Goal: Task Accomplishment & Management: Use online tool/utility

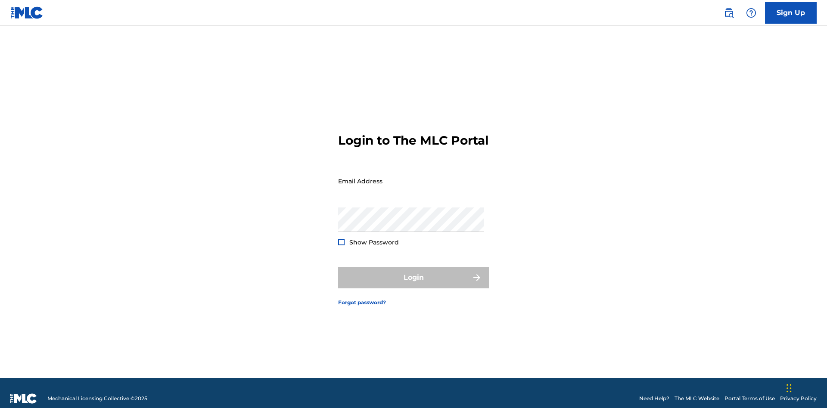
scroll to position [11, 0]
click at [411, 177] on input "Email Address" at bounding box center [411, 181] width 146 height 25
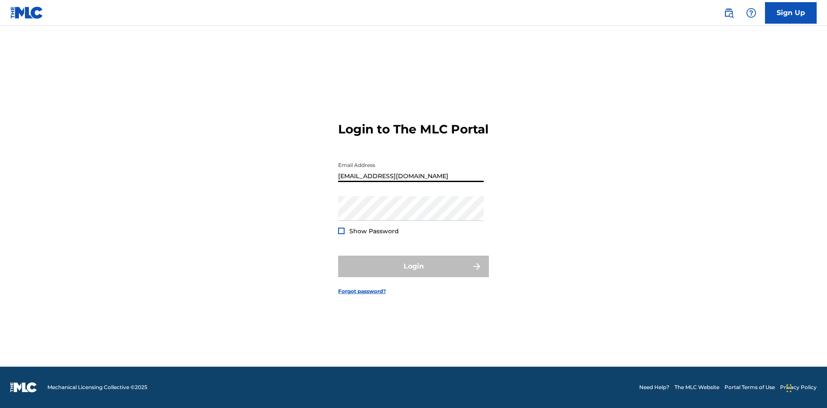
type input "[EMAIL_ADDRESS][DOMAIN_NAME]"
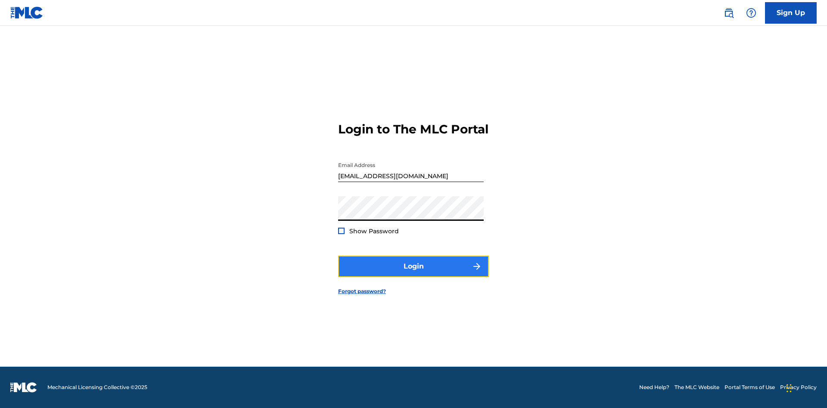
click at [413, 274] on button "Login" at bounding box center [413, 267] width 151 height 22
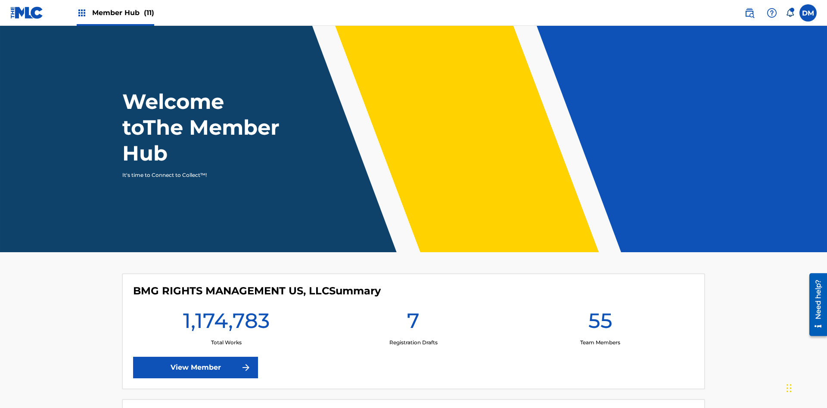
scroll to position [37, 0]
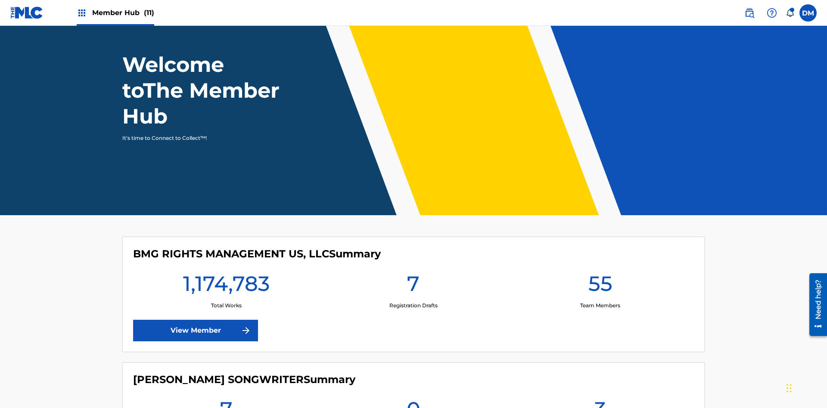
click at [115, 12] on span "Member Hub (11)" at bounding box center [123, 13] width 62 height 10
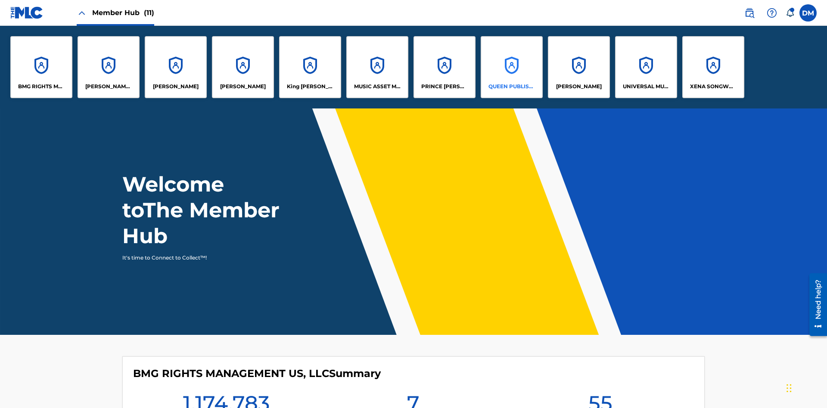
click at [511, 87] on p "QUEEN PUBLISHA" at bounding box center [511, 87] width 47 height 8
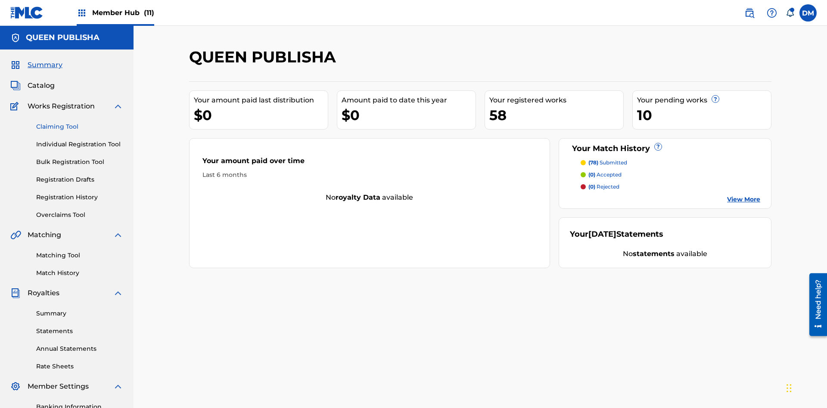
click at [80, 122] on link "Claiming Tool" at bounding box center [79, 126] width 87 height 9
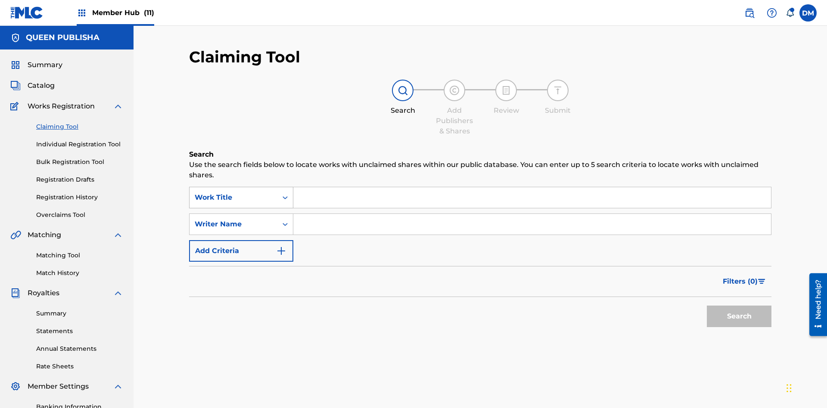
click at [233, 192] on div "Work Title" at bounding box center [234, 197] width 78 height 10
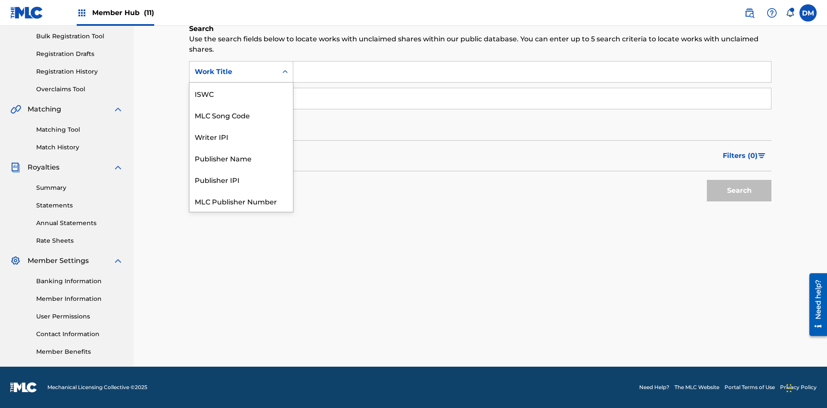
scroll to position [22, 0]
click at [241, 93] on div "MLC Song Code" at bounding box center [240, 94] width 103 height 22
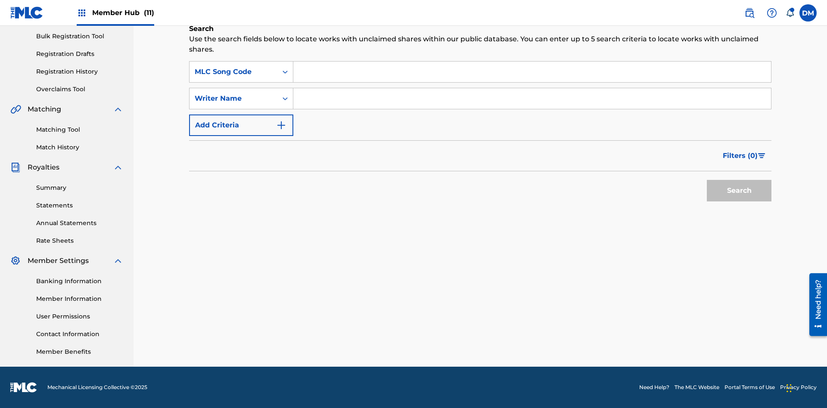
click at [532, 72] on input "Search Form" at bounding box center [532, 72] width 478 height 21
type input "OC72G2"
click at [739, 191] on button "Search" at bounding box center [739, 191] width 65 height 22
click at [740, 156] on span "Filters ( 0 )" at bounding box center [740, 156] width 35 height 10
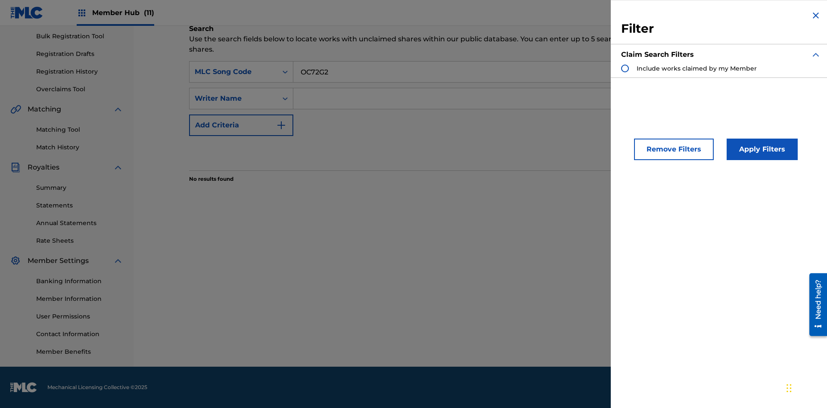
click at [625, 68] on div "Search Form" at bounding box center [625, 69] width 8 height 8
click at [760, 149] on button "Apply Filters" at bounding box center [761, 150] width 71 height 22
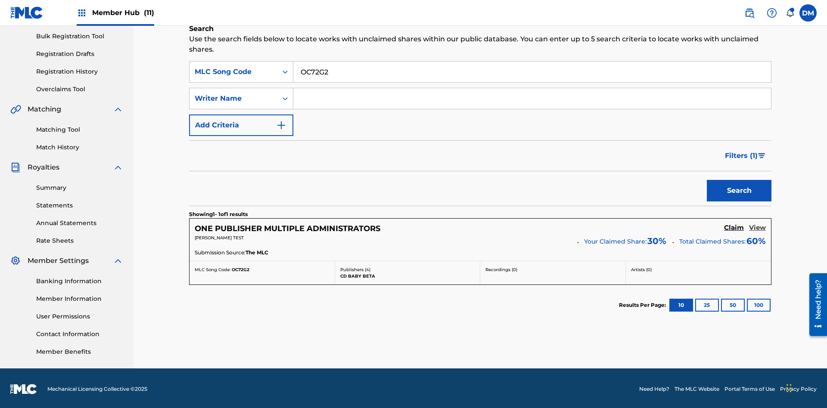
click at [757, 226] on h5 "View" at bounding box center [757, 228] width 17 height 8
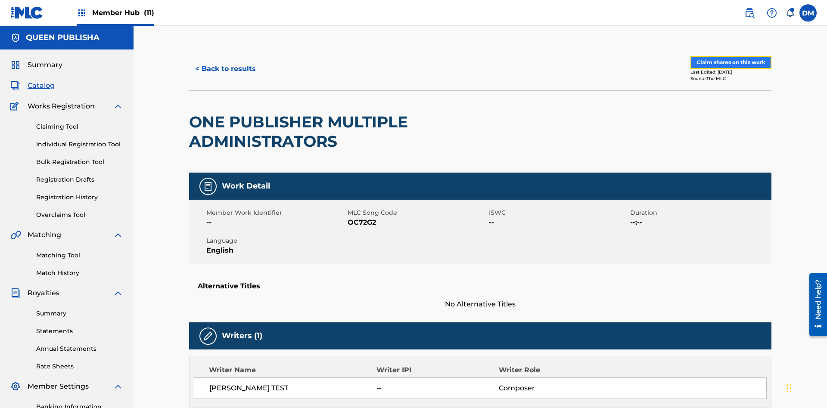
click at [730, 58] on button "Claim shares on this work" at bounding box center [730, 62] width 81 height 13
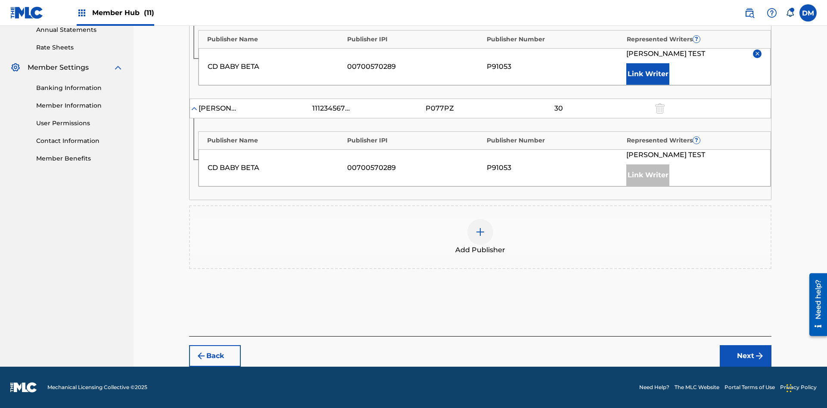
click at [558, 12] on input "30" at bounding box center [558, 6] width 39 height 12
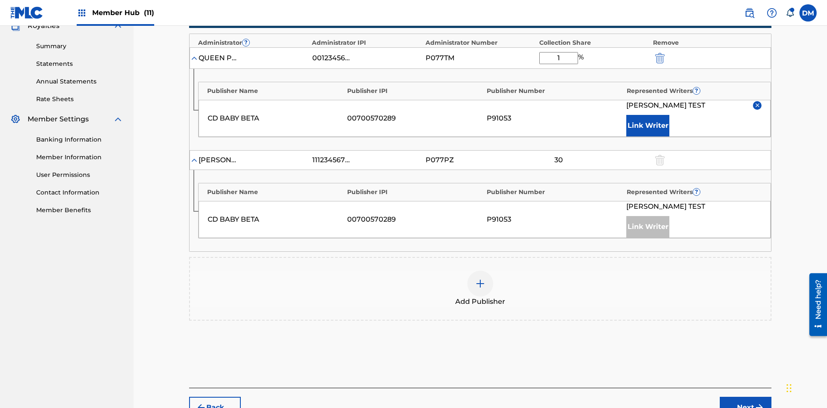
type input "11"
click at [745, 397] on button "Next" at bounding box center [746, 408] width 52 height 22
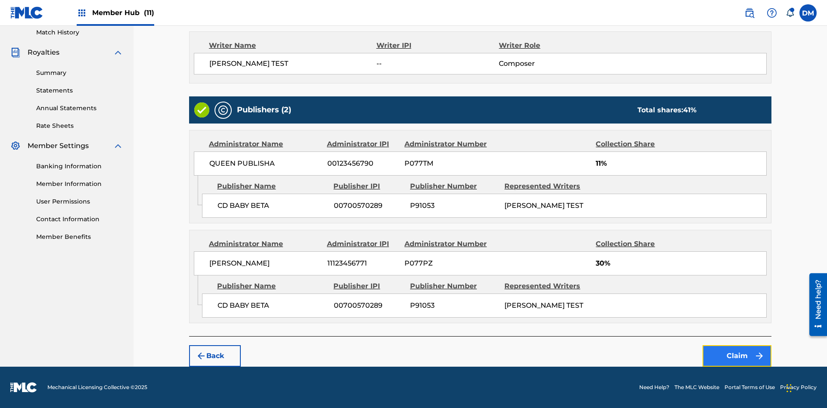
click at [737, 356] on button "Claim" at bounding box center [736, 356] width 69 height 22
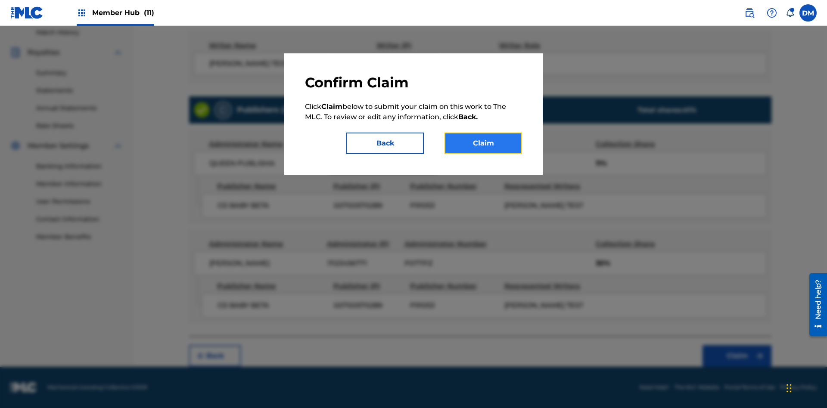
click at [483, 143] on button "Claim" at bounding box center [483, 144] width 78 height 22
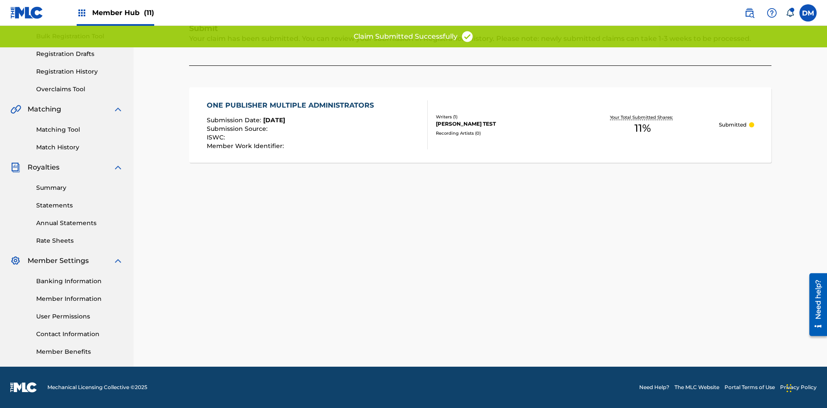
scroll to position [126, 0]
click at [80, 71] on link "Registration History" at bounding box center [79, 71] width 87 height 9
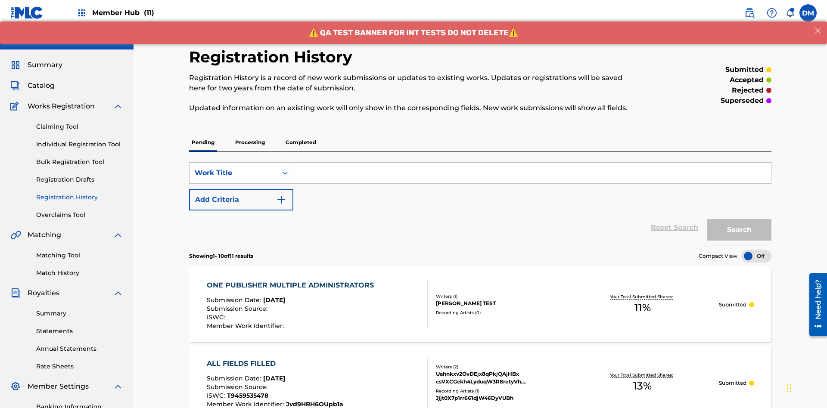
click at [532, 163] on input "Search Form" at bounding box center [532, 173] width 478 height 21
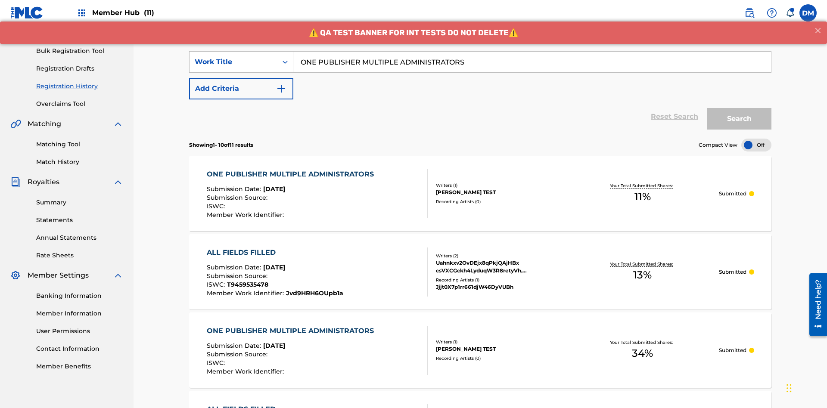
type input "ONE PUBLISHER MULTIPLE ADMINISTRATORS"
click at [739, 108] on button "Search" at bounding box center [739, 119] width 65 height 22
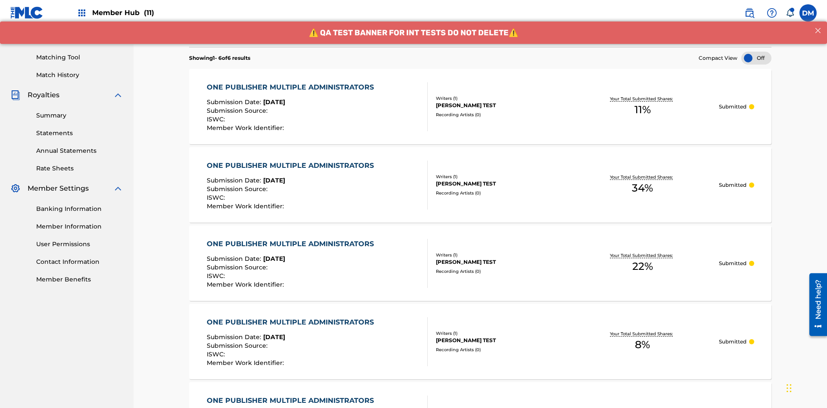
scroll to position [215, 0]
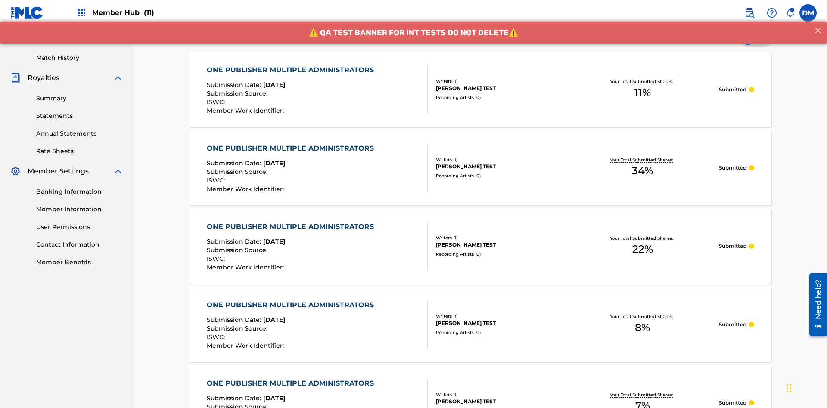
click at [480, 89] on div "GRIZZELL TEST" at bounding box center [501, 88] width 130 height 8
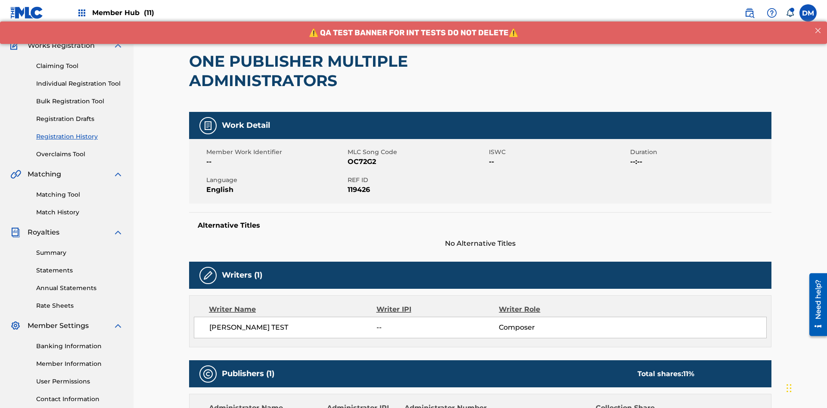
scroll to position [283, 0]
